Goal: Transaction & Acquisition: Purchase product/service

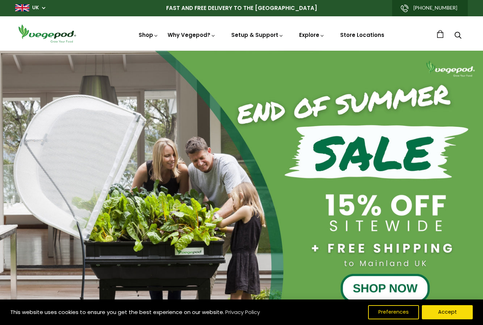
click at [242, 51] on img at bounding box center [242, 51] width 0 height 0
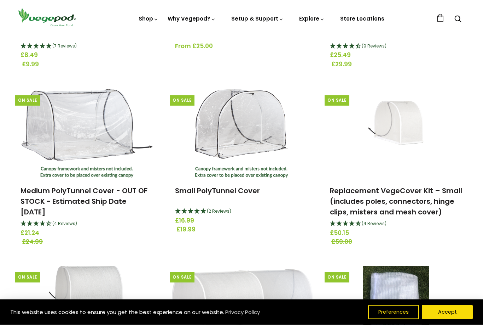
scroll to position [209, 0]
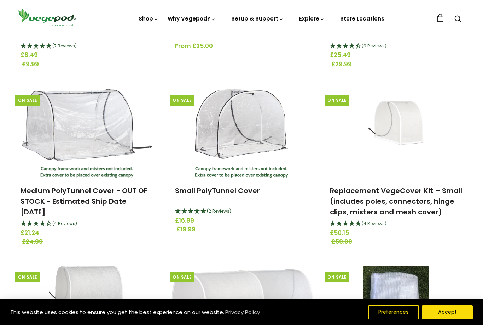
click at [239, 134] on img at bounding box center [241, 133] width 93 height 88
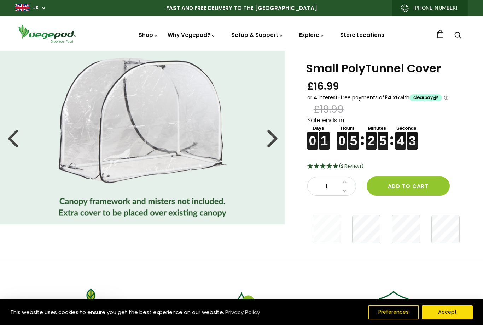
click at [406, 185] on button "Add to cart" at bounding box center [408, 185] width 83 height 19
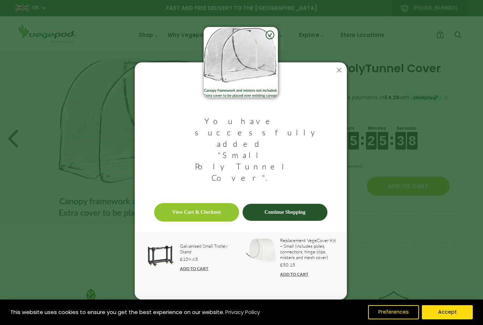
click at [195, 203] on link "View Cart & Checkout" at bounding box center [196, 212] width 85 height 18
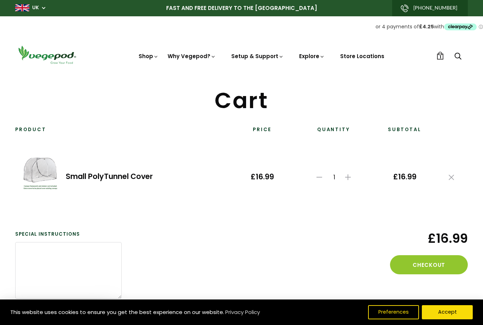
click at [446, 319] on button "Accept" at bounding box center [447, 312] width 51 height 14
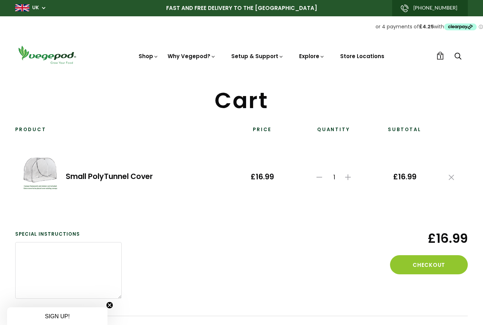
click at [242, 72] on img at bounding box center [242, 72] width 0 height 0
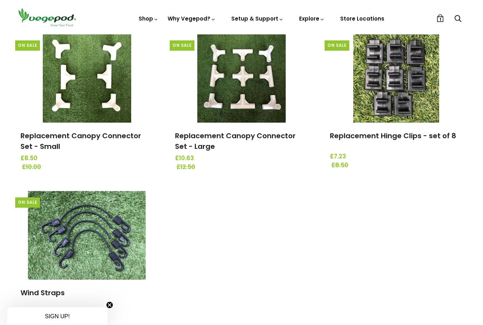
scroll to position [804, 0]
click at [102, 246] on img at bounding box center [87, 235] width 118 height 88
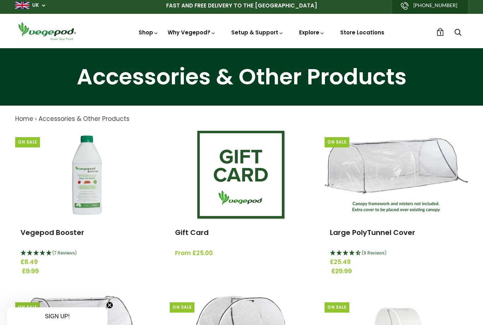
scroll to position [0, 0]
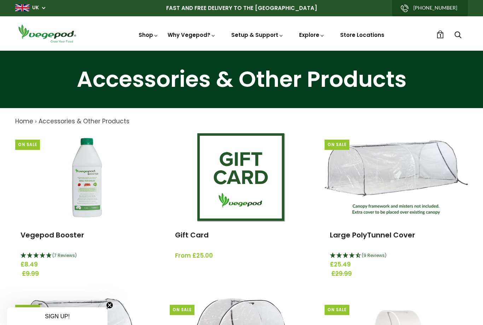
click at [447, 33] on ul "1 1" at bounding box center [453, 35] width 32 height 10
click at [440, 39] on span "1" at bounding box center [441, 35] width 2 height 7
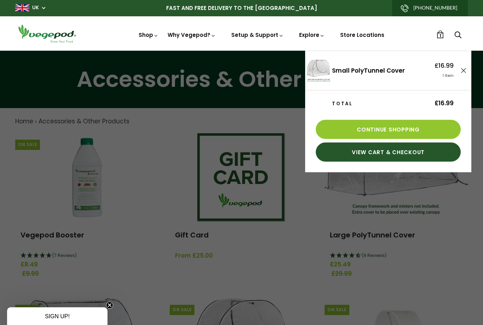
click at [390, 155] on link "View Cart & Checkout" at bounding box center [388, 151] width 145 height 19
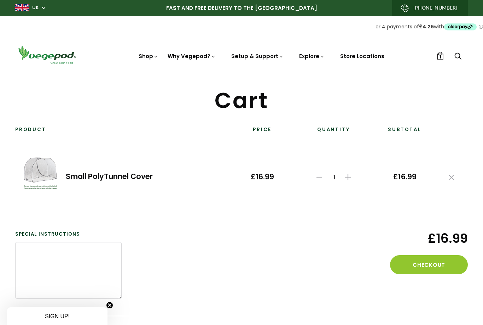
click at [433, 269] on button "Checkout" at bounding box center [429, 264] width 78 height 19
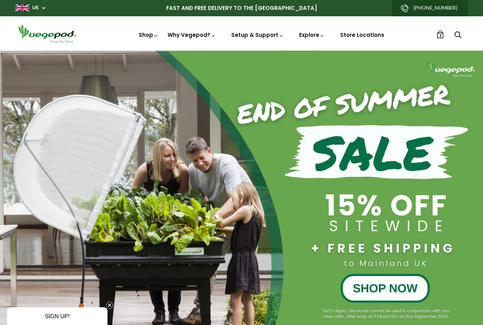
click at [242, 51] on img at bounding box center [242, 51] width 0 height 0
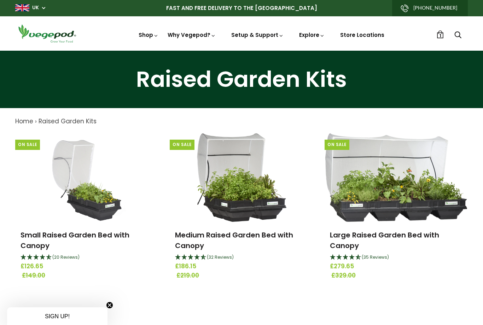
click at [242, 51] on img at bounding box center [242, 51] width 0 height 0
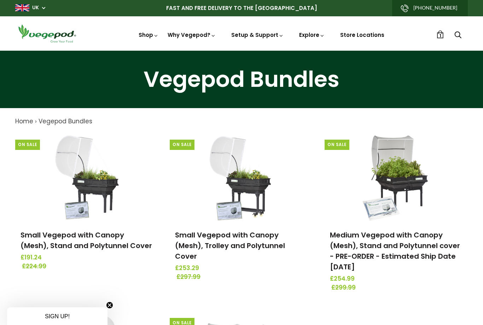
click at [242, 51] on img at bounding box center [242, 51] width 0 height 0
